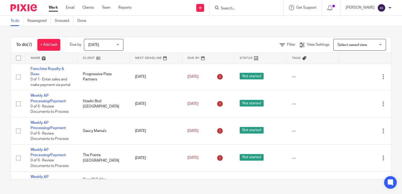
click at [226, 8] on input "Search" at bounding box center [243, 8] width 47 height 5
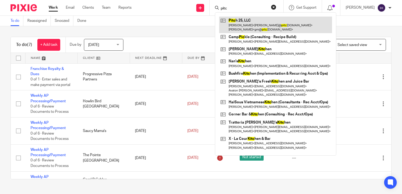
type input "pitc"
click at [237, 24] on link at bounding box center [275, 25] width 113 height 16
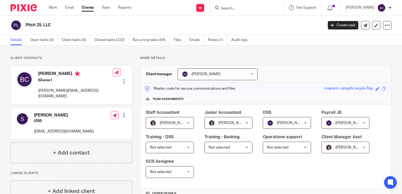
scroll to position [156, 0]
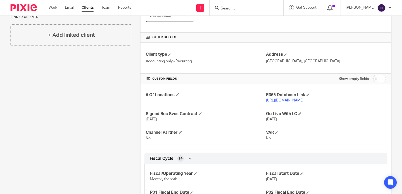
click at [292, 100] on link "[URL][DOMAIN_NAME]" at bounding box center [285, 101] width 38 height 4
